Goal: Information Seeking & Learning: Learn about a topic

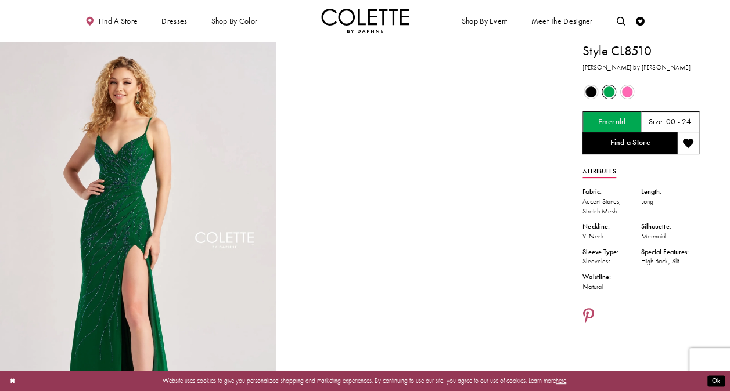
click at [594, 92] on span "Product color controls state depends on size chosen" at bounding box center [590, 92] width 11 height 11
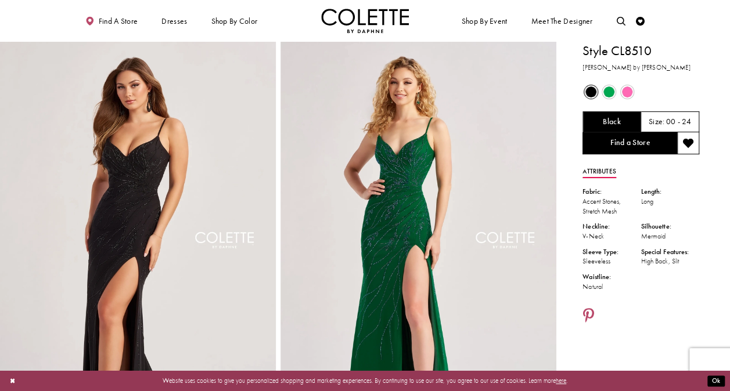
click at [622, 87] on span "Product color controls state depends on size chosen" at bounding box center [627, 92] width 11 height 11
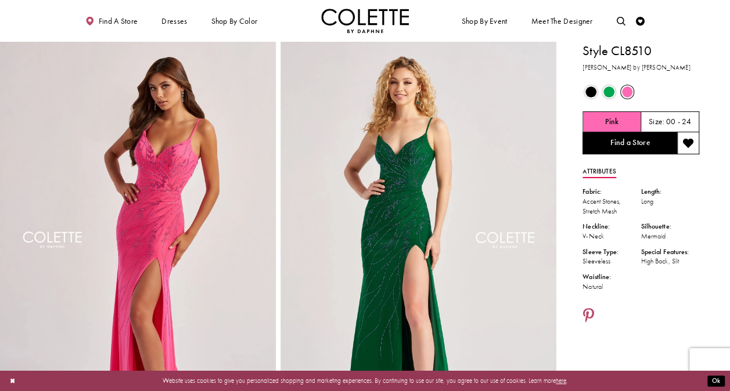
click at [591, 96] on span "Product color controls state depends on size chosen" at bounding box center [590, 92] width 11 height 11
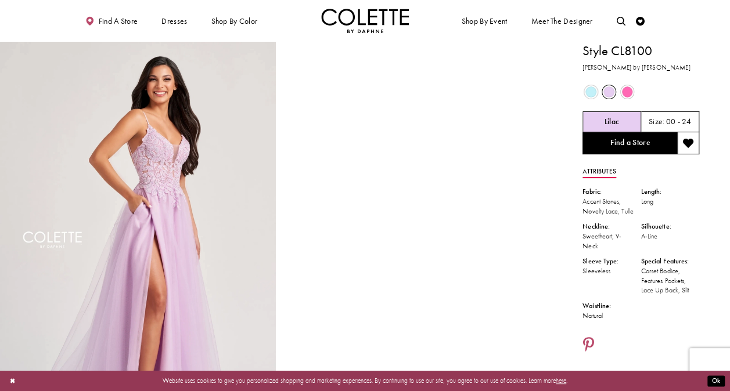
click at [632, 95] on div "Out of Stock" at bounding box center [627, 92] width 17 height 17
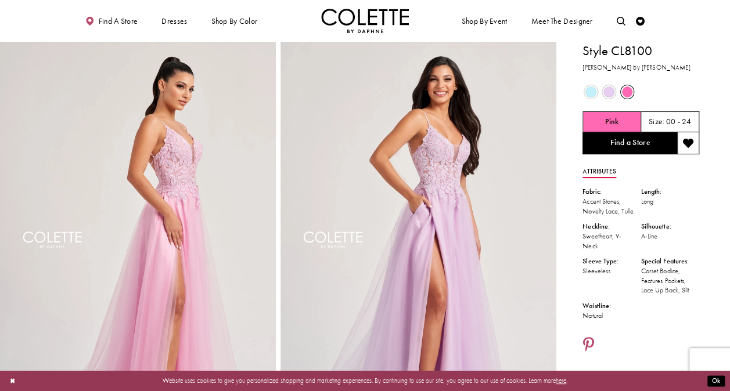
click at [591, 95] on span "Product color controls state depends on size chosen" at bounding box center [590, 92] width 11 height 11
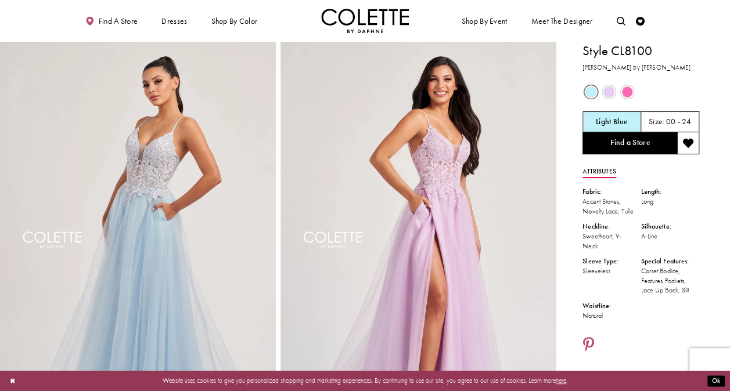
click at [610, 95] on span "Product color controls state depends on size chosen" at bounding box center [608, 92] width 11 height 11
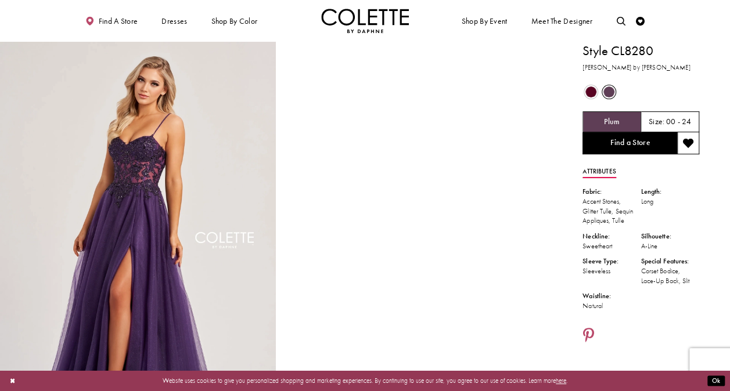
click at [594, 95] on span "Product color controls state depends on size chosen" at bounding box center [590, 92] width 11 height 11
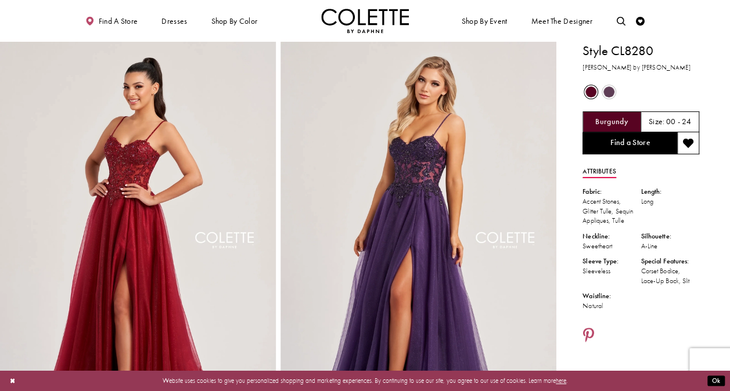
click at [608, 92] on span "Product color controls state depends on size chosen" at bounding box center [608, 92] width 11 height 11
